Goal: Check status: Check status

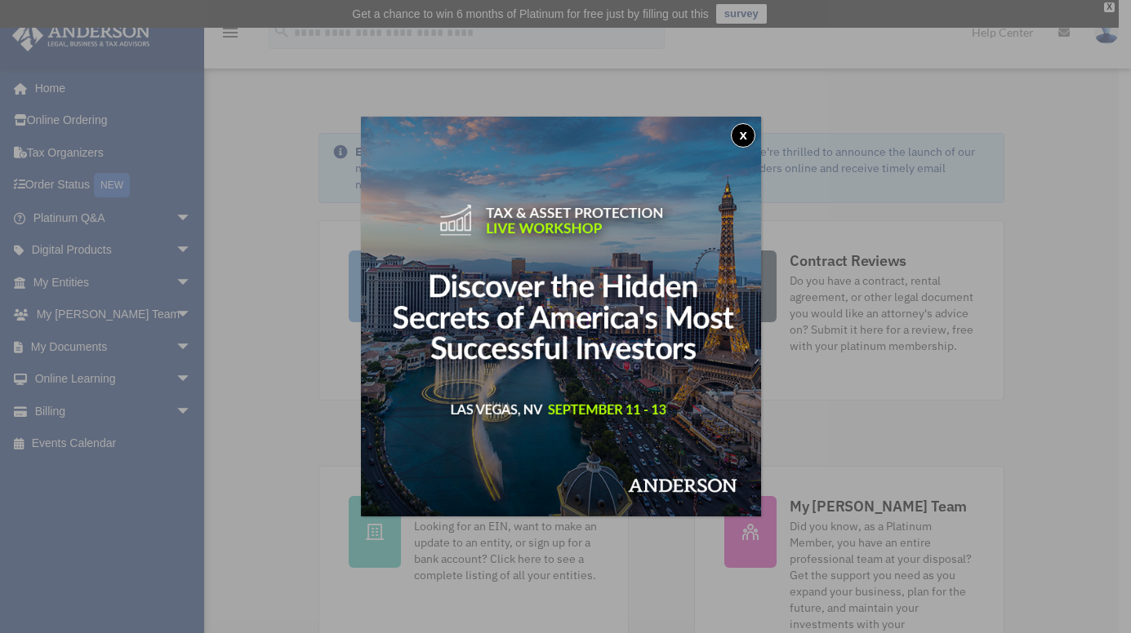
click at [746, 136] on button "x" at bounding box center [743, 135] width 24 height 24
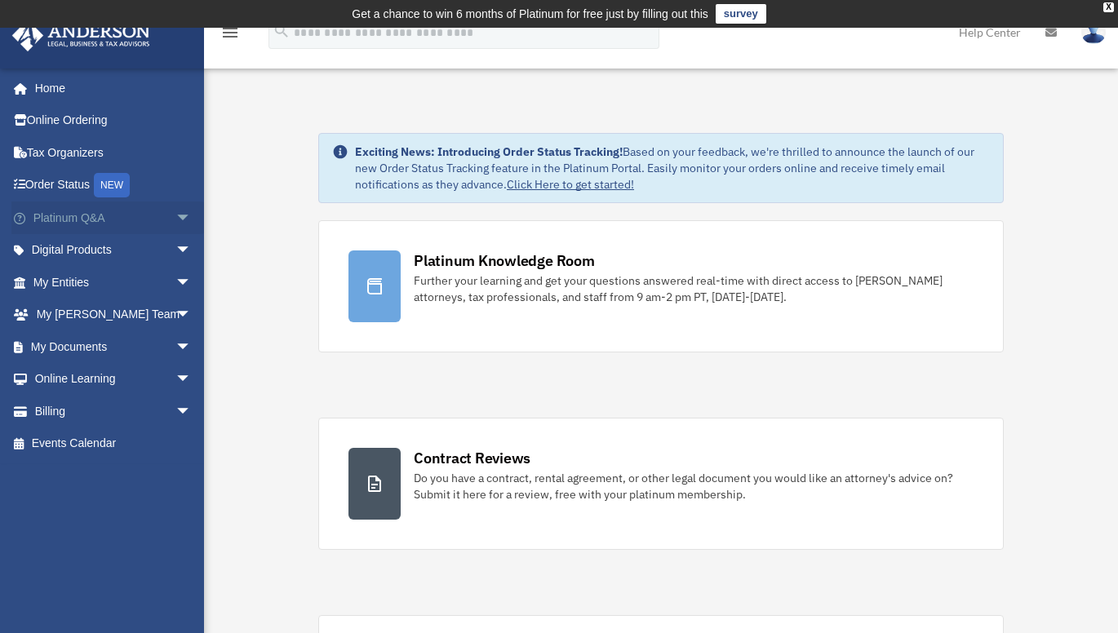
click at [175, 215] on span "arrow_drop_down" at bounding box center [191, 218] width 33 height 33
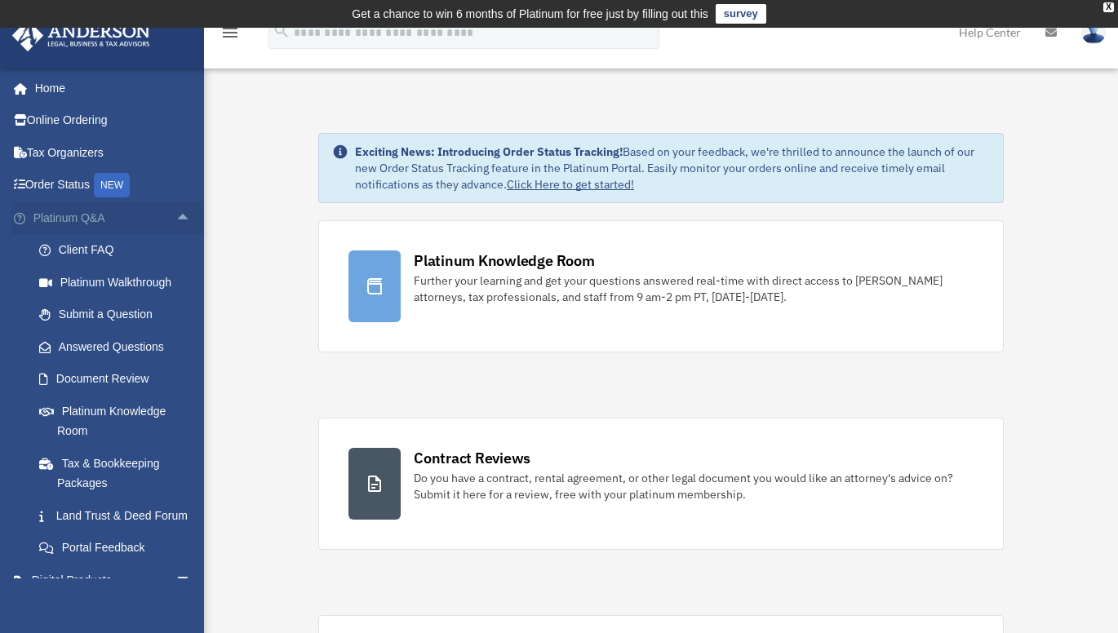
click at [175, 214] on span "arrow_drop_up" at bounding box center [191, 218] width 33 height 33
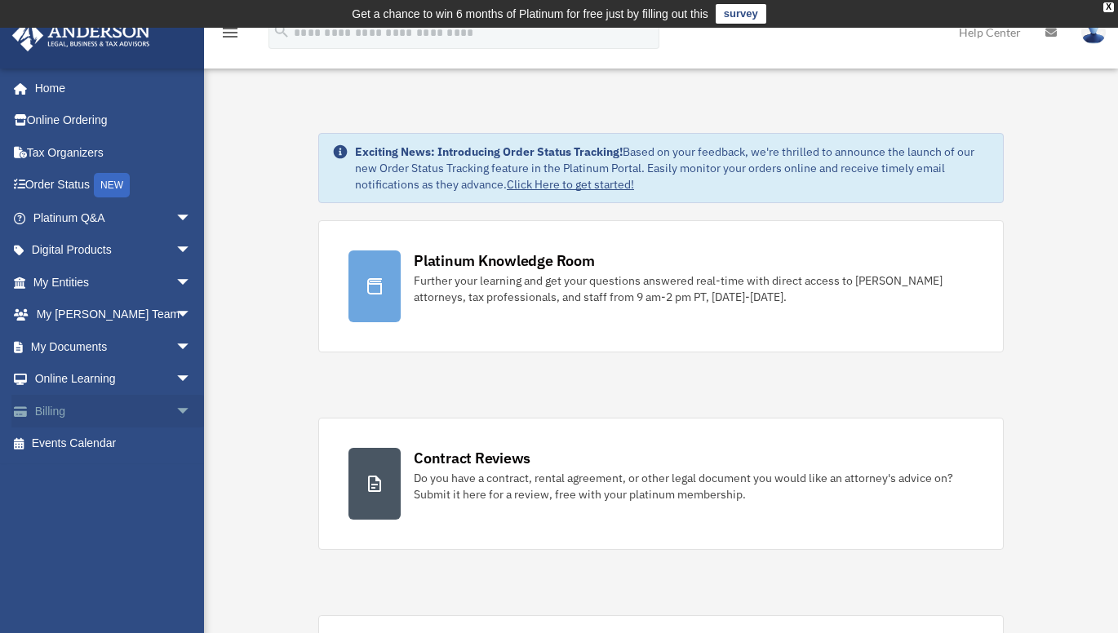
click at [175, 411] on span "arrow_drop_down" at bounding box center [191, 411] width 33 height 33
click at [92, 443] on link "$ Open Invoices" at bounding box center [119, 444] width 193 height 33
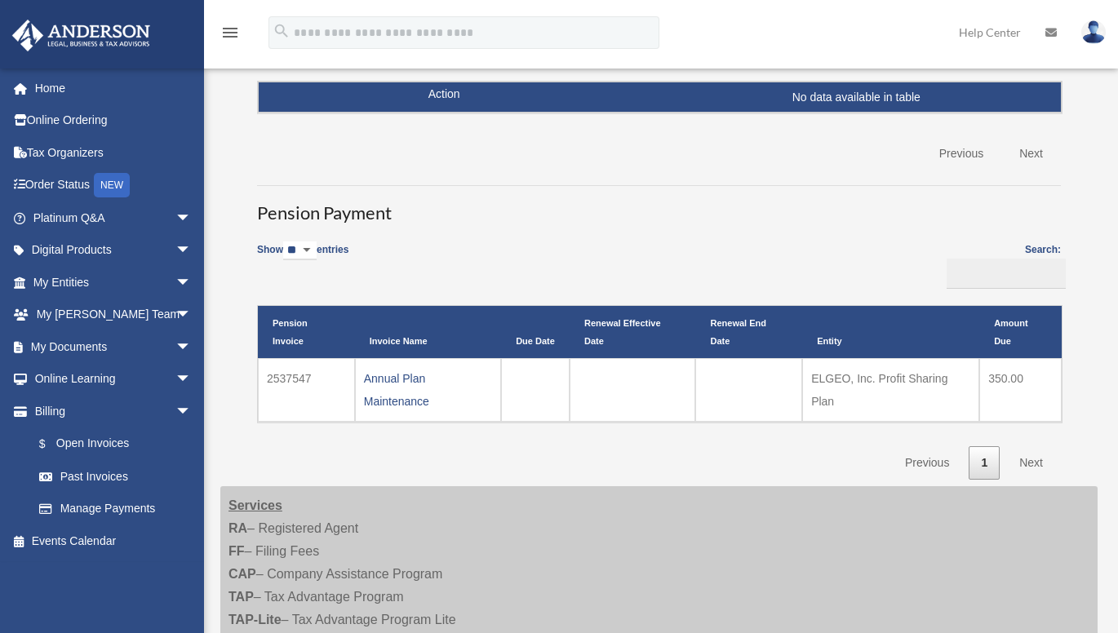
scroll to position [245, 0]
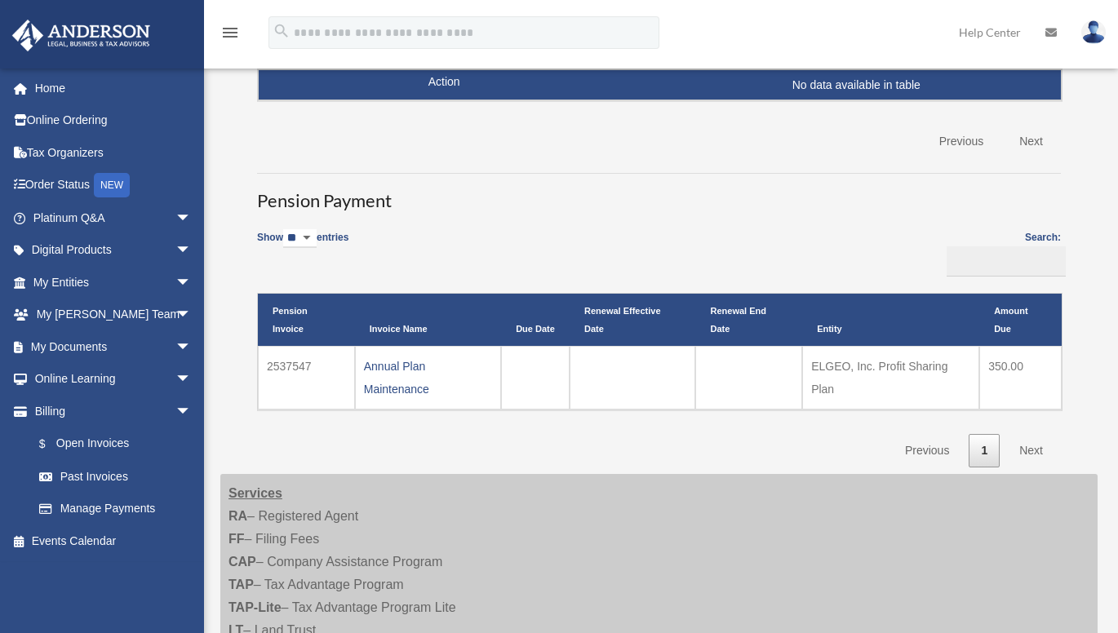
click at [847, 375] on td "ELGEO, Inc. Profit Sharing Plan" at bounding box center [890, 378] width 177 height 64
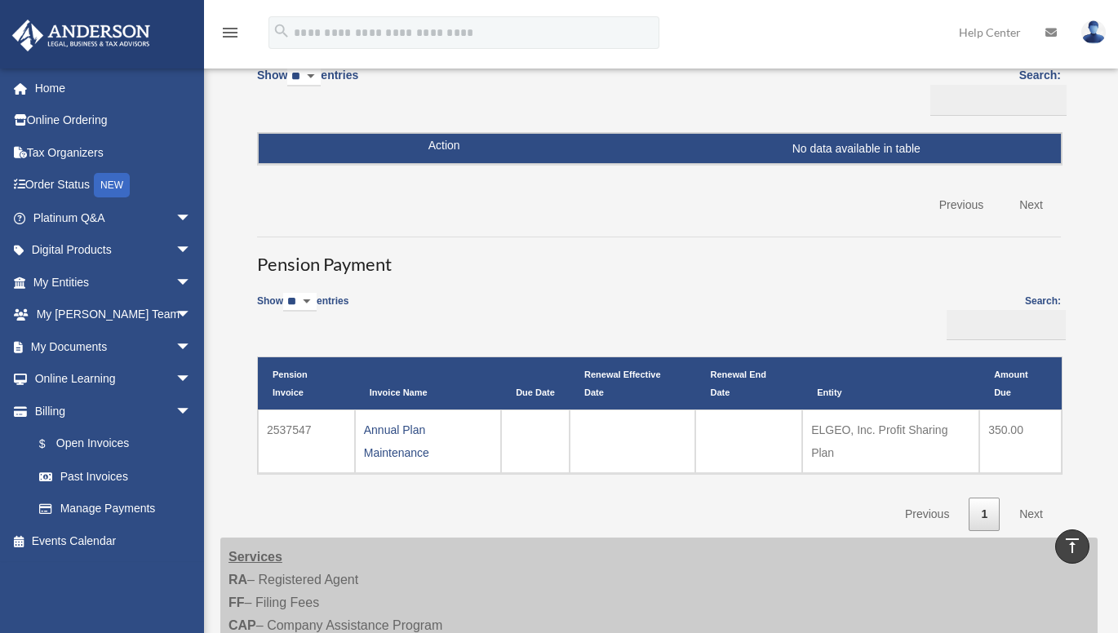
scroll to position [163, 0]
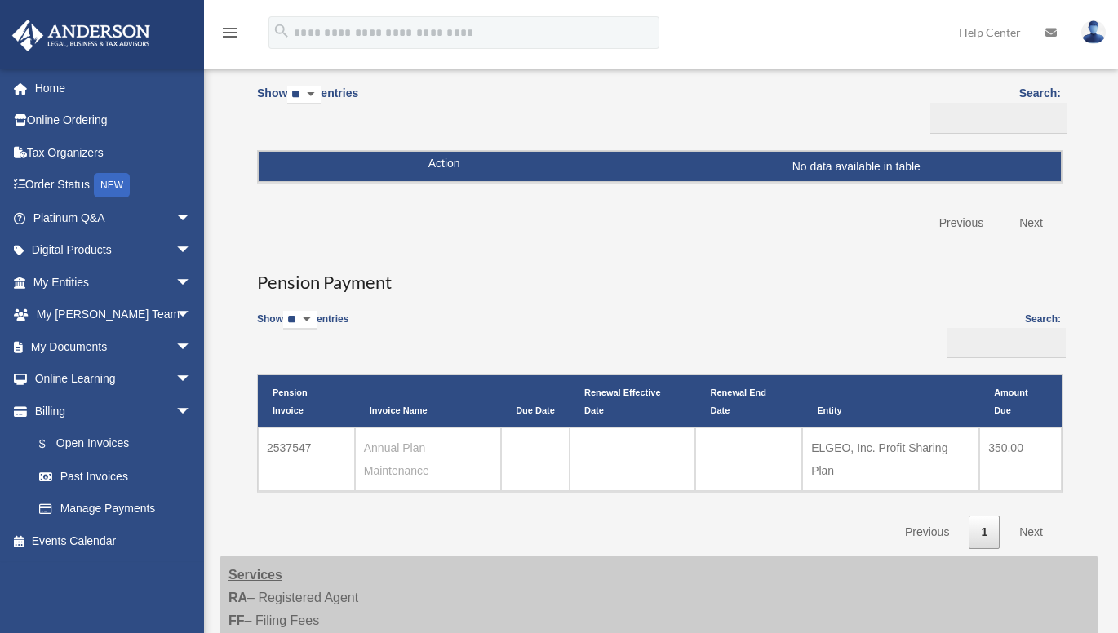
click at [399, 450] on link "Annual Plan Maintenance" at bounding box center [396, 460] width 65 height 36
click at [983, 526] on link "1" at bounding box center [984, 532] width 31 height 33
click at [961, 123] on input "Search:" at bounding box center [999, 118] width 136 height 31
click at [1024, 338] on input "Search:" at bounding box center [1006, 343] width 119 height 31
drag, startPoint x: 1004, startPoint y: 449, endPoint x: 901, endPoint y: 446, distance: 102.9
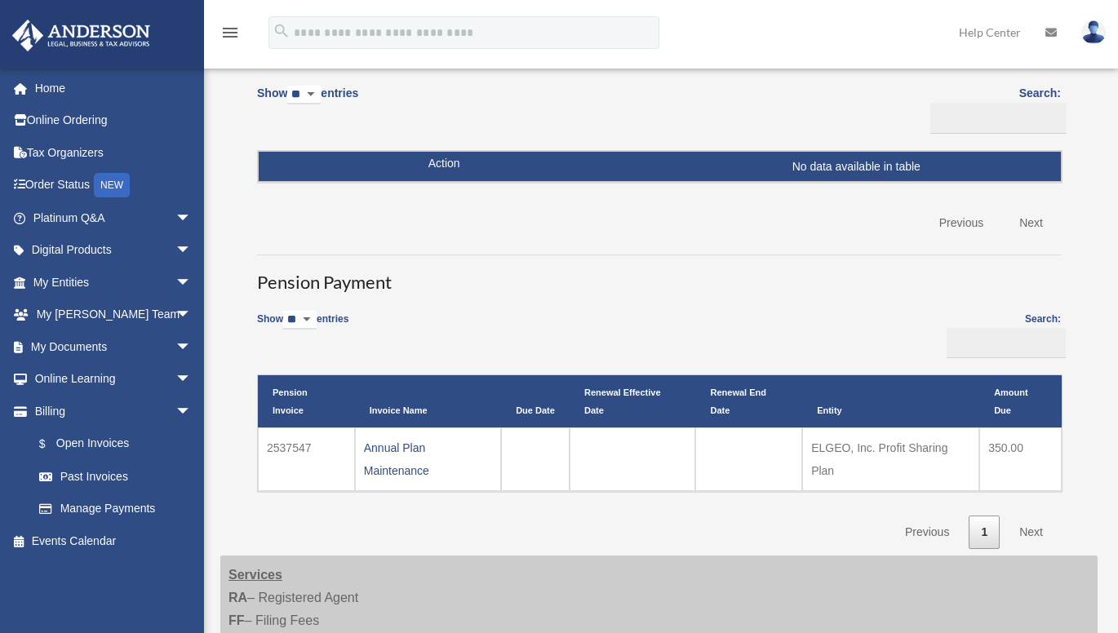
click at [1003, 450] on td "350.00" at bounding box center [1020, 460] width 82 height 64
drag, startPoint x: 309, startPoint y: 445, endPoint x: 269, endPoint y: 443, distance: 40.8
click at [269, 443] on td "2537547" at bounding box center [306, 460] width 97 height 64
copy td "2537547"
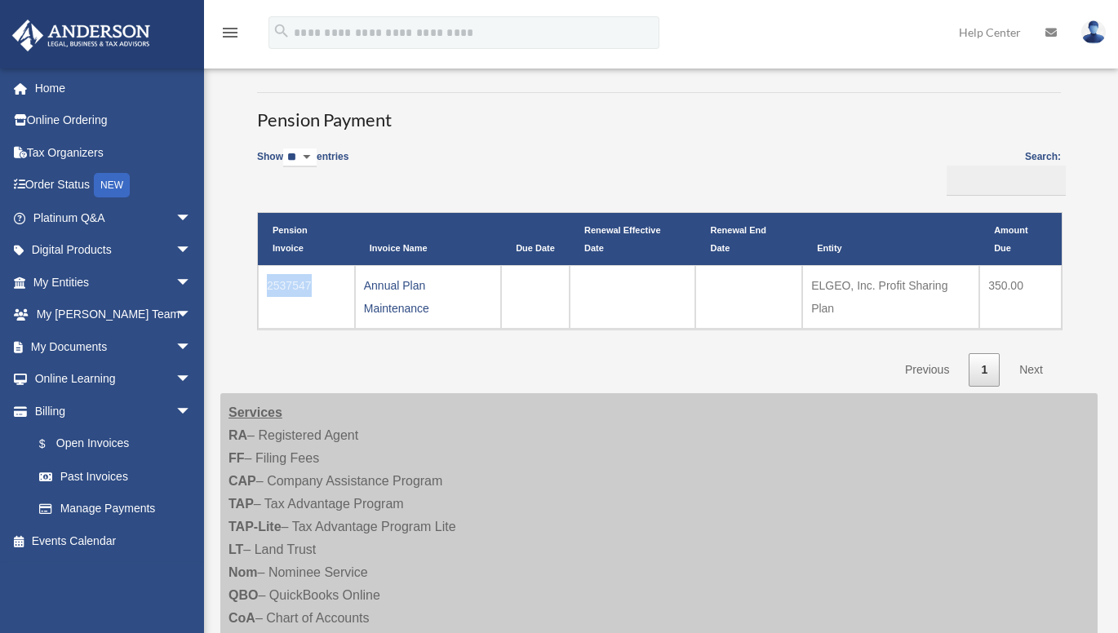
scroll to position [326, 0]
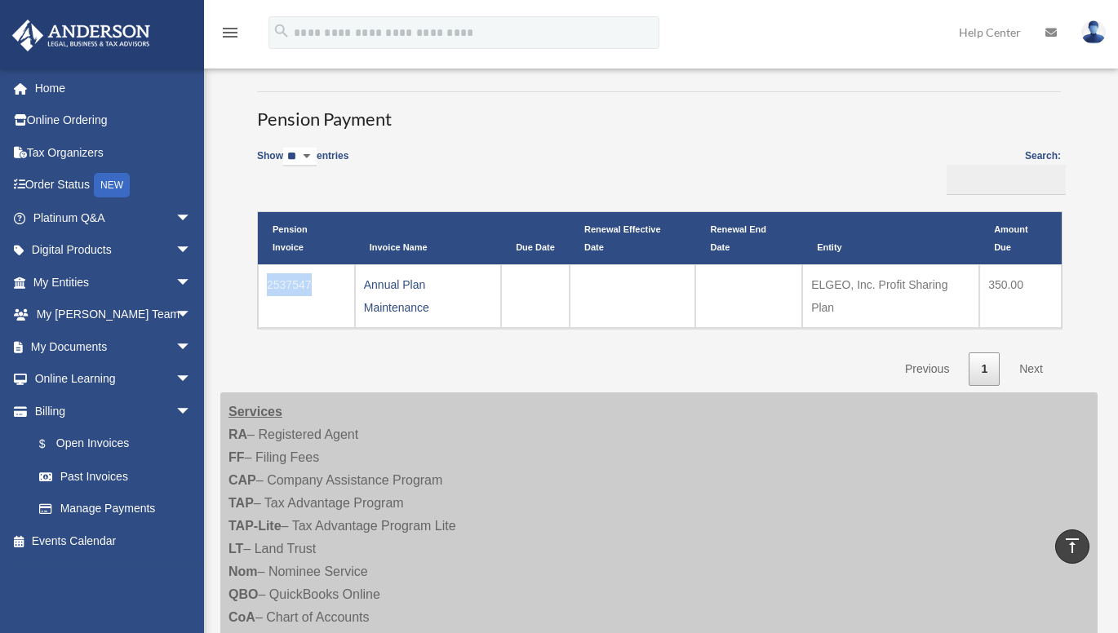
click at [1029, 364] on link "Next" at bounding box center [1031, 369] width 48 height 33
click at [911, 367] on link "Previous" at bounding box center [927, 369] width 69 height 33
click at [1019, 367] on link "Next" at bounding box center [1031, 369] width 48 height 33
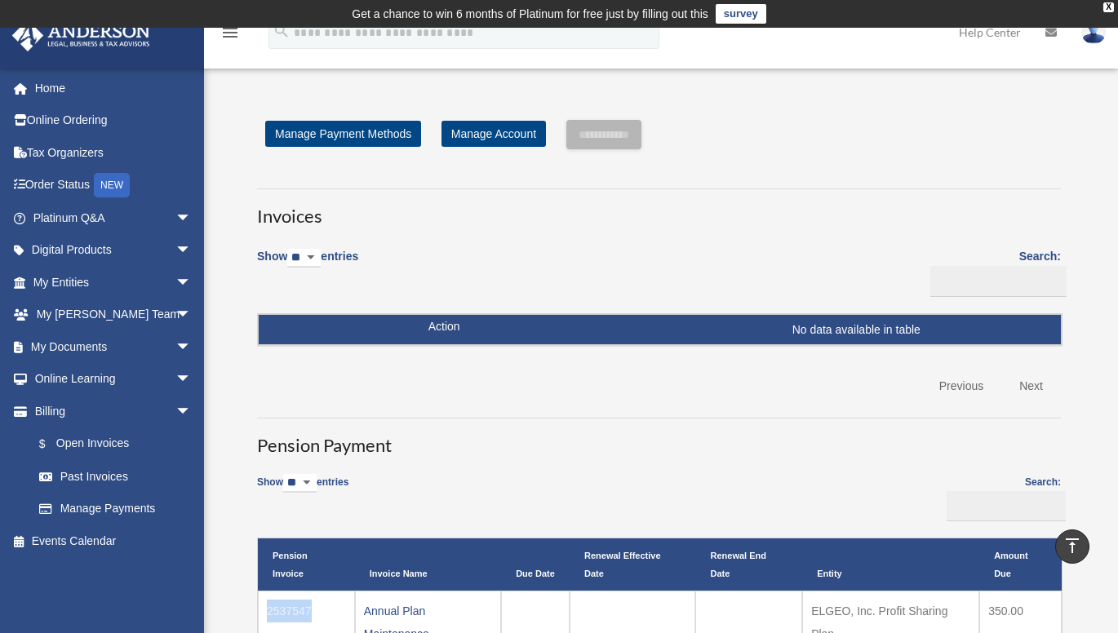
scroll to position [0, 0]
click at [84, 444] on link "$ Open Invoices" at bounding box center [119, 444] width 193 height 33
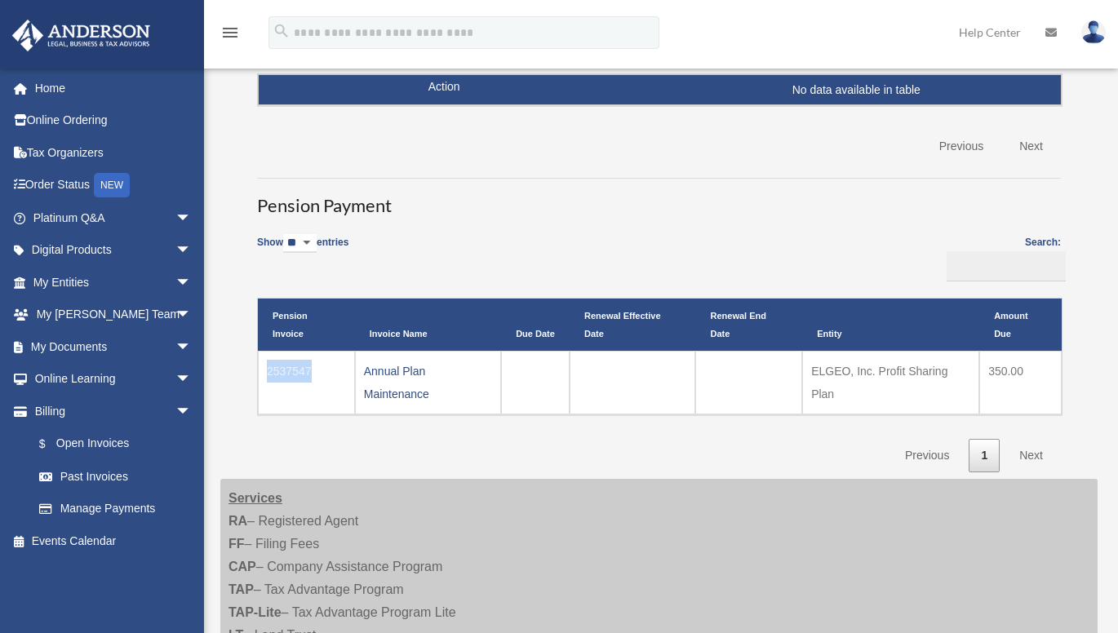
scroll to position [245, 0]
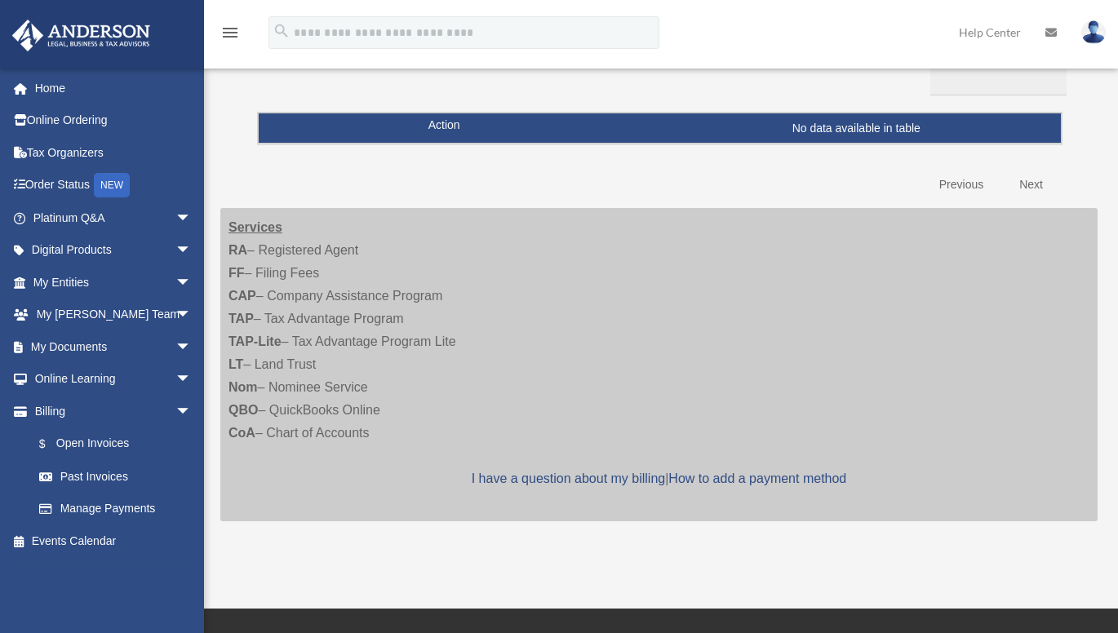
scroll to position [245, 0]
